Goal: Information Seeking & Learning: Learn about a topic

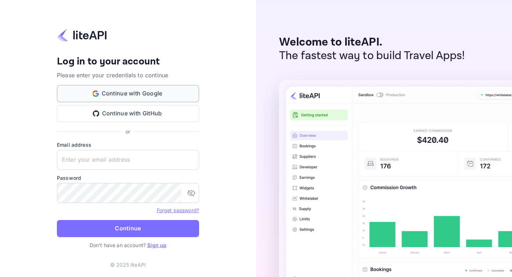
click at [142, 91] on button "Continue with Google" at bounding box center [128, 93] width 142 height 17
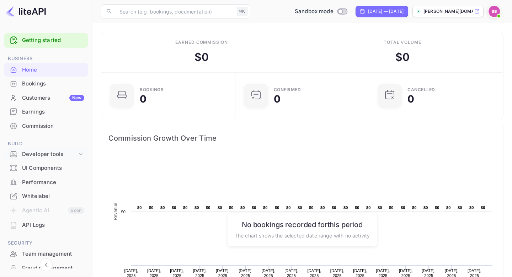
click at [60, 159] on div "Developer tools" at bounding box center [46, 154] width 84 height 12
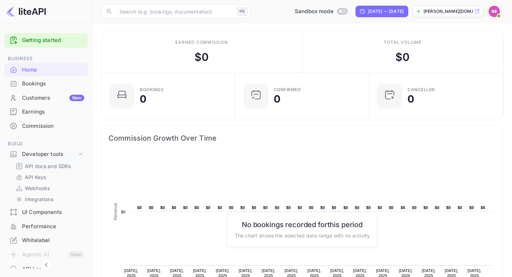
click at [61, 168] on p "API docs and SDKs" at bounding box center [48, 165] width 46 height 7
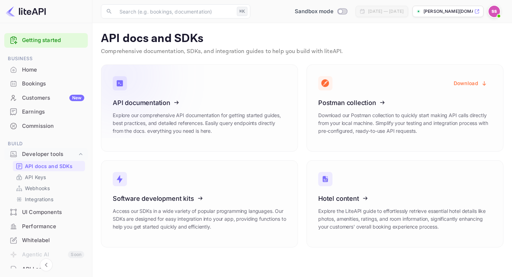
click at [175, 105] on icon at bounding box center [156, 101] width 111 height 73
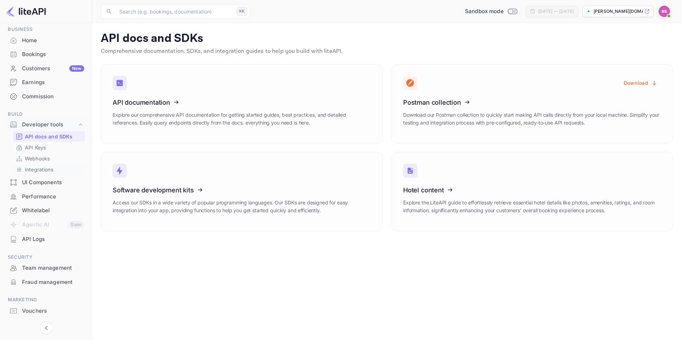
scroll to position [46, 0]
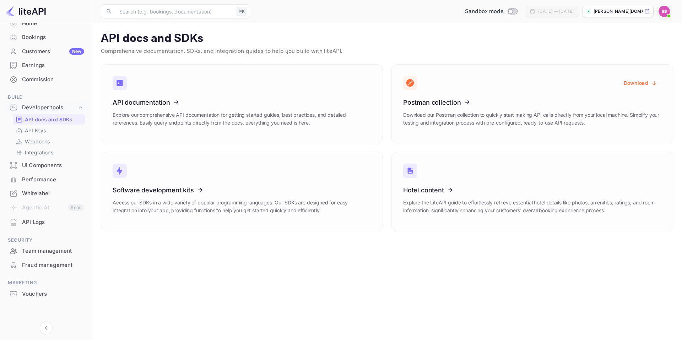
click at [57, 171] on div "UI Components" at bounding box center [46, 166] width 84 height 14
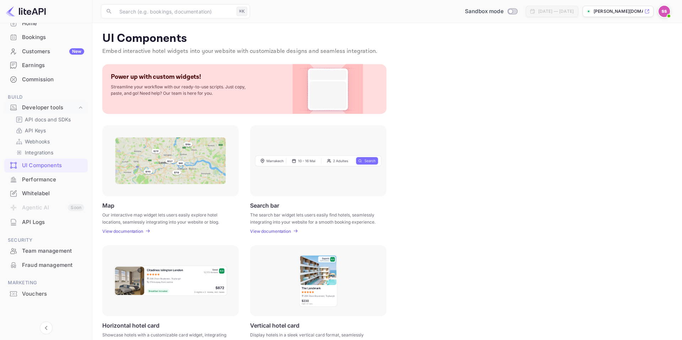
click at [63, 181] on div "Performance" at bounding box center [53, 180] width 62 height 8
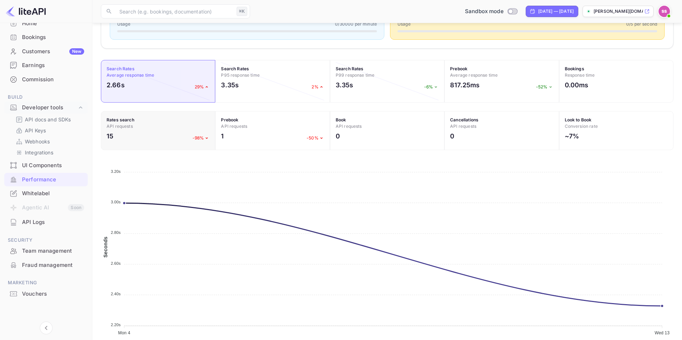
scroll to position [214, 0]
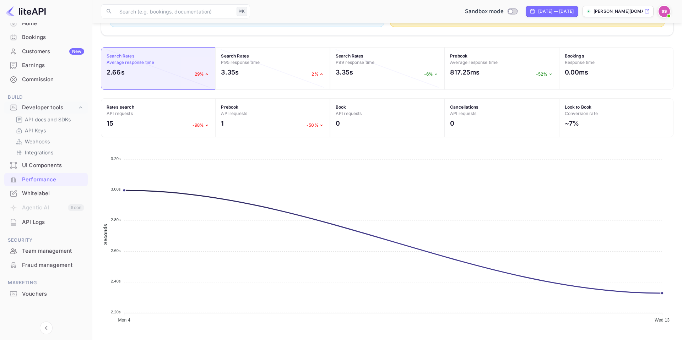
click at [47, 221] on div "API Logs" at bounding box center [53, 223] width 62 height 8
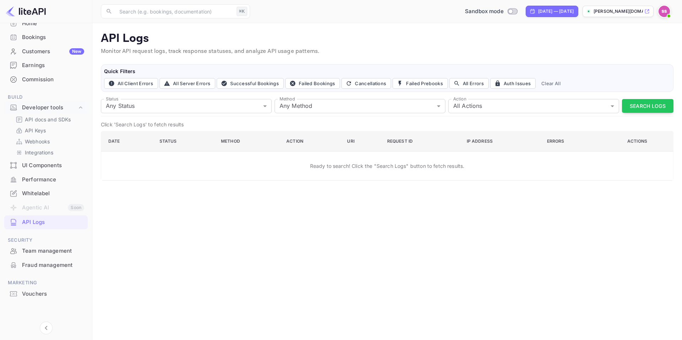
click at [40, 276] on div "Vouchers" at bounding box center [53, 294] width 62 height 8
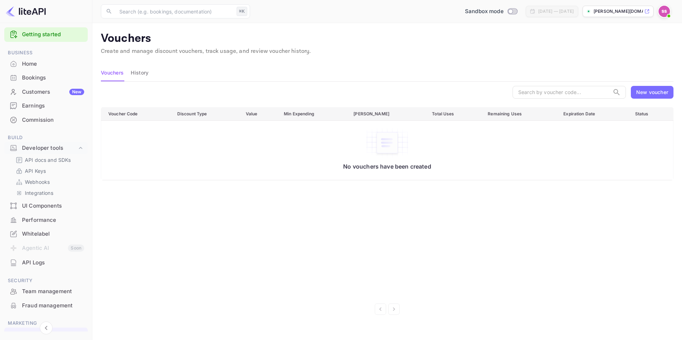
scroll to position [2, 0]
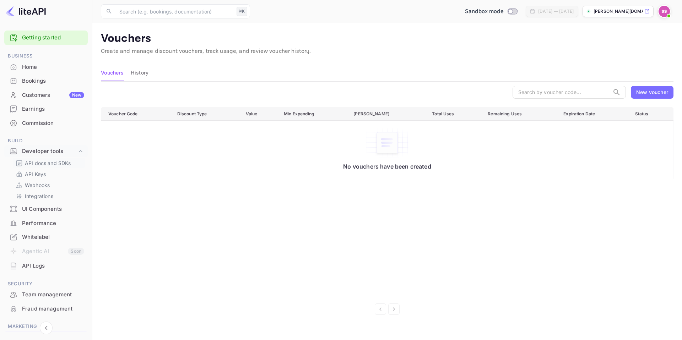
click at [53, 166] on p "API docs and SDKs" at bounding box center [48, 163] width 46 height 7
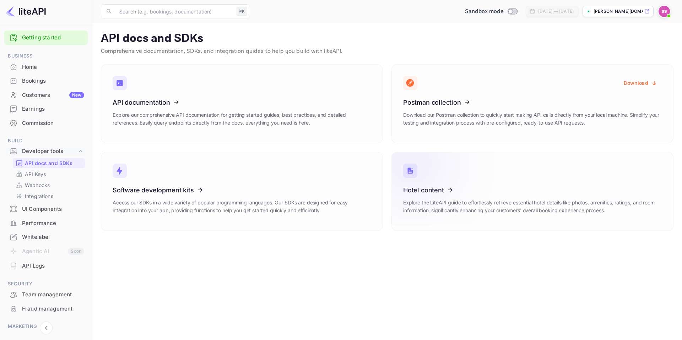
click at [426, 194] on icon at bounding box center [447, 188] width 111 height 73
click at [73, 210] on div "UI Components" at bounding box center [53, 209] width 62 height 8
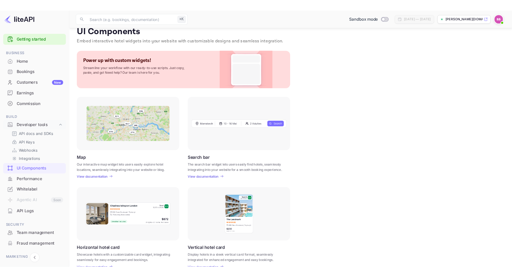
scroll to position [6, 0]
